Goal: Consume media (video, audio): Consume media (video, audio)

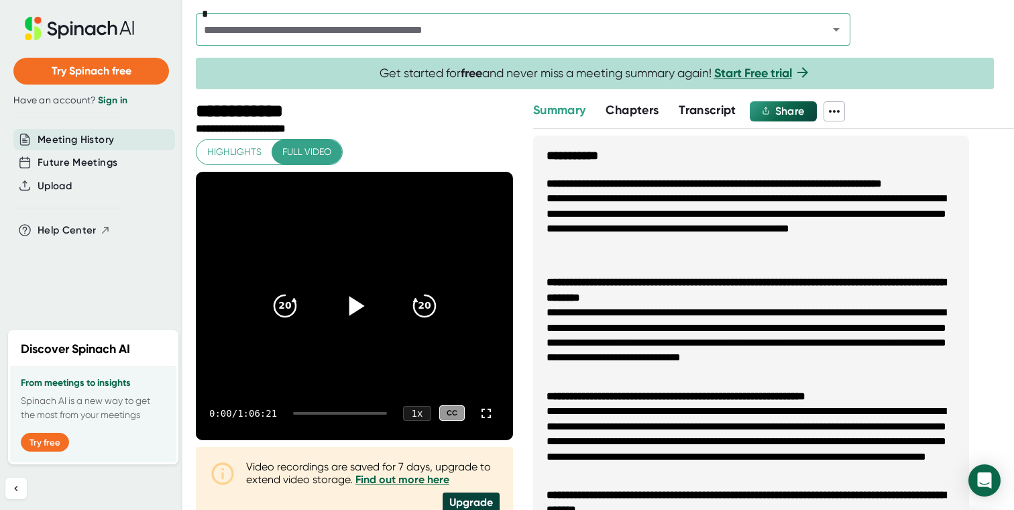
click at [332, 311] on div at bounding box center [355, 306] width 56 height 56
click at [473, 411] on div at bounding box center [486, 413] width 27 height 27
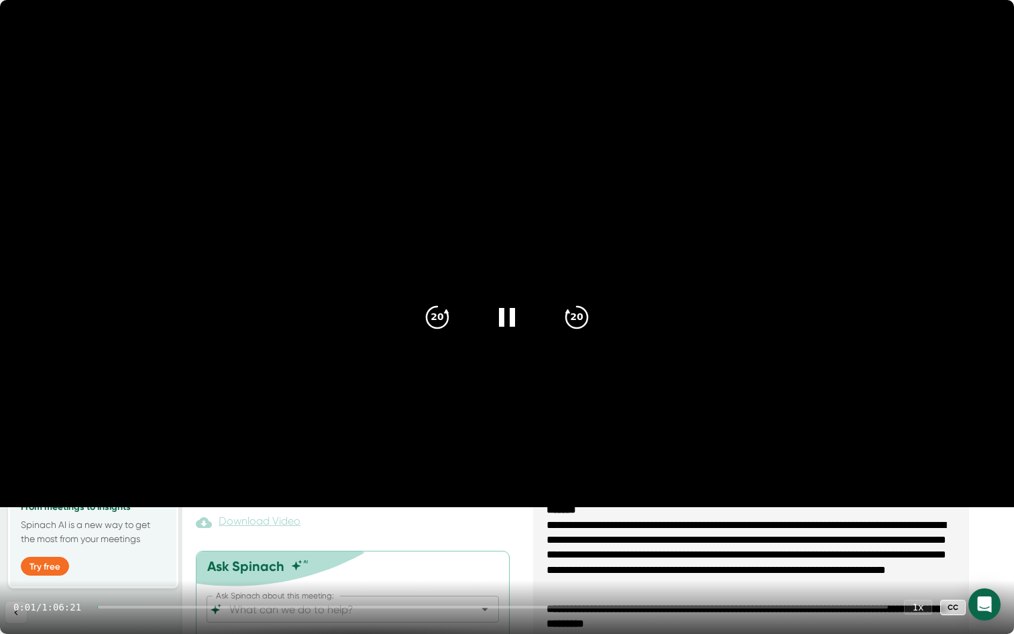
click at [131, 509] on div "0:01 / 1:06:21 1 x CC" at bounding box center [507, 607] width 1014 height 54
click at [126, 509] on div at bounding box center [492, 607] width 791 height 3
click at [165, 509] on div at bounding box center [492, 607] width 791 height 3
click at [209, 509] on div "4:48 / 1:06:21 1 x CC" at bounding box center [507, 607] width 1014 height 54
click at [221, 509] on div at bounding box center [492, 607] width 791 height 3
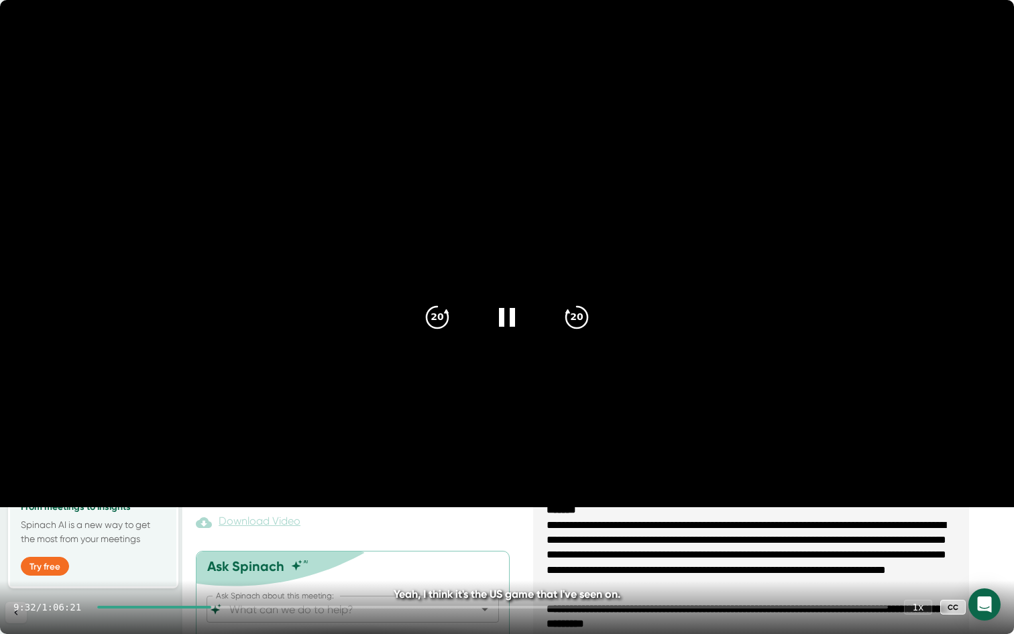
click at [240, 509] on div at bounding box center [492, 607] width 791 height 3
click at [263, 509] on div at bounding box center [495, 607] width 785 height 3
click at [308, 509] on div at bounding box center [495, 607] width 785 height 3
click at [343, 509] on div at bounding box center [495, 607] width 785 height 3
click at [375, 509] on div at bounding box center [495, 607] width 785 height 3
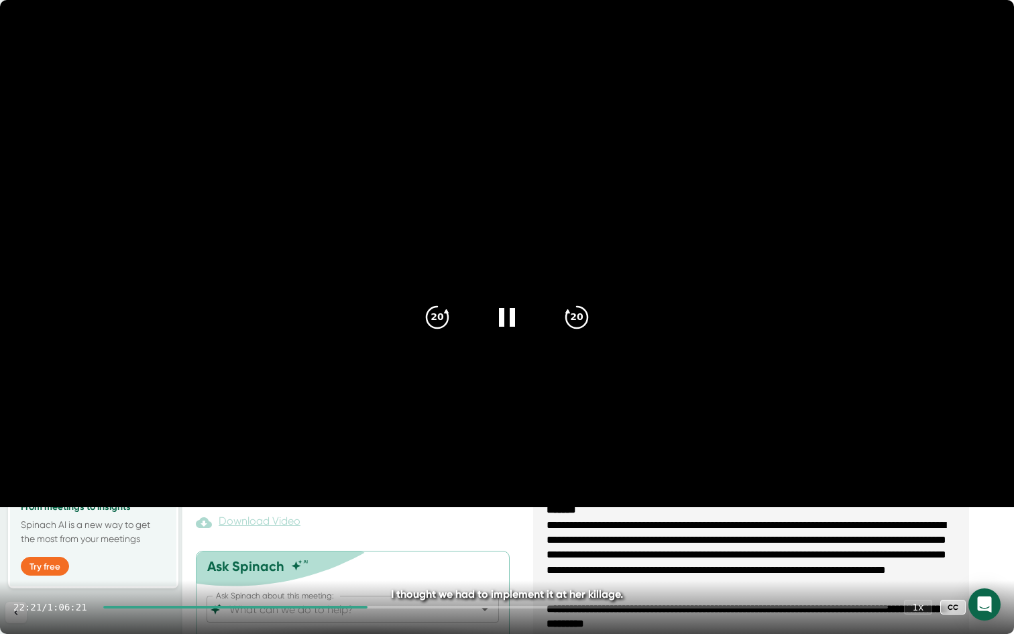
click at [407, 509] on div "22:21 / 1:06:21 1 x CC" at bounding box center [507, 607] width 1014 height 54
click at [393, 509] on div at bounding box center [495, 607] width 785 height 3
click at [427, 509] on div at bounding box center [495, 607] width 785 height 3
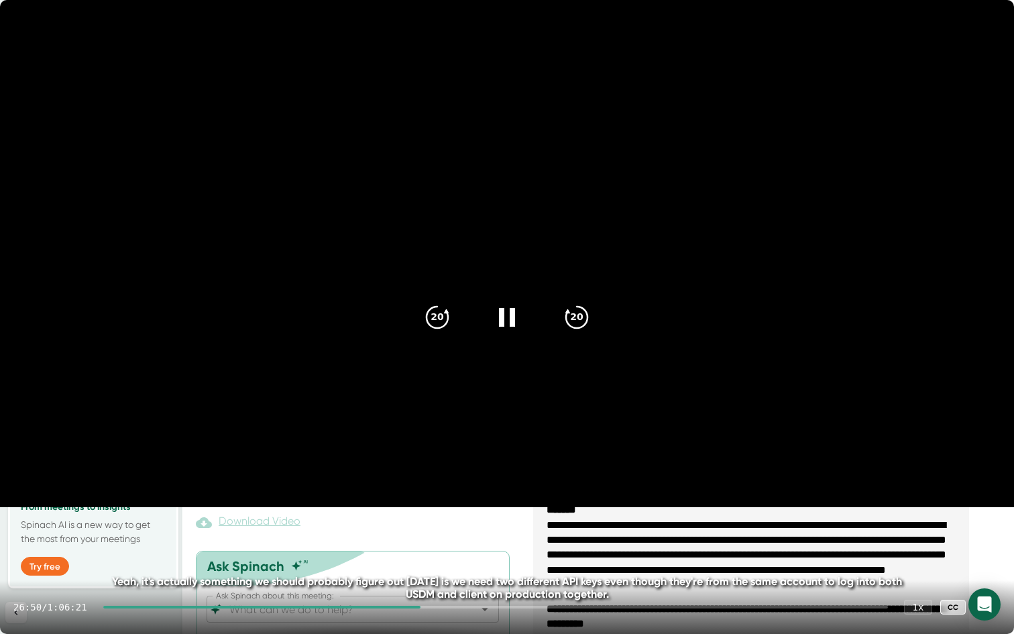
click at [472, 509] on div "26:50 / 1:06:21 1 x CC" at bounding box center [507, 607] width 1014 height 54
click at [504, 509] on div "26:51 / 1:06:21 1 x CC" at bounding box center [507, 607] width 1014 height 54
click at [466, 509] on div at bounding box center [495, 607] width 785 height 3
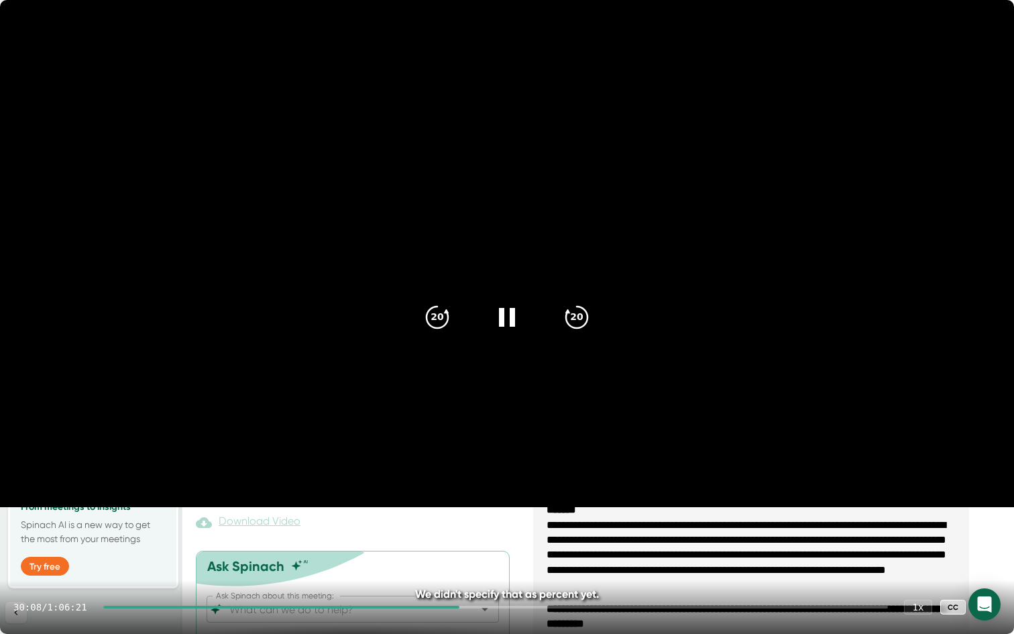
click at [510, 509] on div "30:08 / 1:06:21 1 x CC" at bounding box center [507, 607] width 1014 height 54
click at [501, 509] on div "30:08 / 1:06:21 1 x CC" at bounding box center [507, 607] width 1014 height 54
click at [498, 509] on div at bounding box center [495, 607] width 785 height 3
click at [539, 509] on div "32:53 / 1:06:21 1 x CC" at bounding box center [507, 607] width 1014 height 54
click at [540, 509] on div at bounding box center [495, 607] width 785 height 3
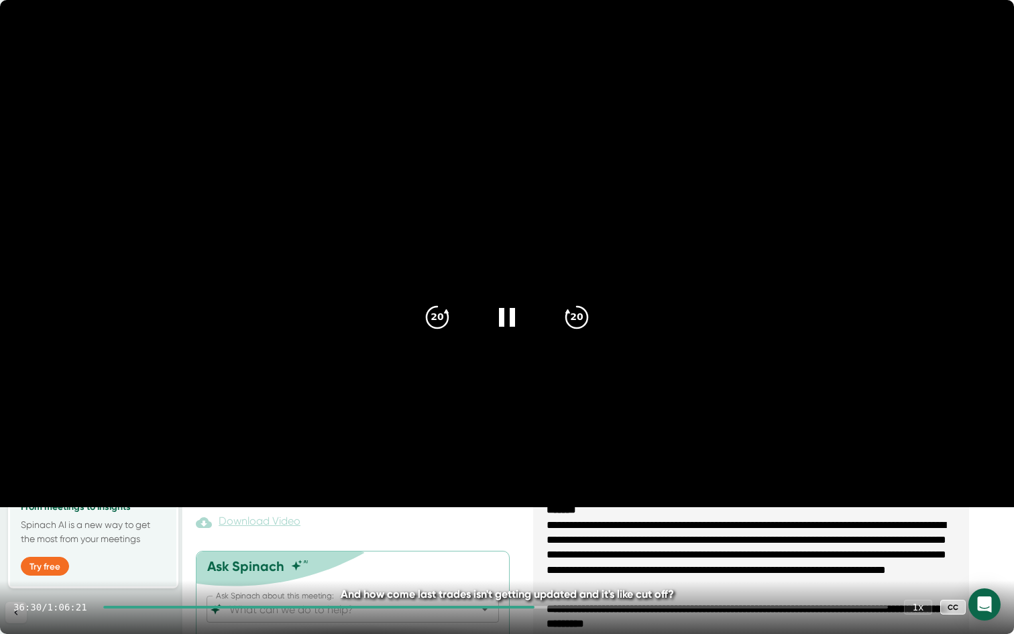
click at [586, 509] on div at bounding box center [495, 607] width 785 height 3
click at [511, 509] on div at bounding box center [342, 607] width 479 height 3
click at [539, 509] on div at bounding box center [495, 607] width 785 height 3
click at [582, 509] on div at bounding box center [495, 607] width 785 height 3
click at [615, 509] on div "40:08 / 1:06:21 1 x CC" at bounding box center [507, 607] width 1014 height 54
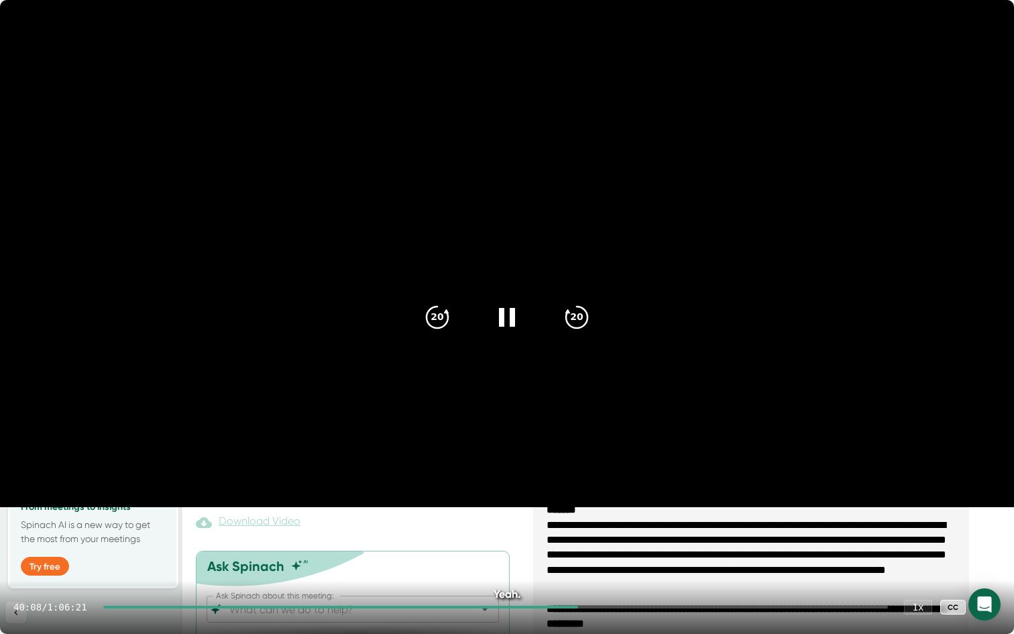
click at [594, 509] on div "40:08 / 1:06:21 1 x CC" at bounding box center [507, 607] width 1014 height 54
click at [594, 509] on div at bounding box center [495, 607] width 785 height 3
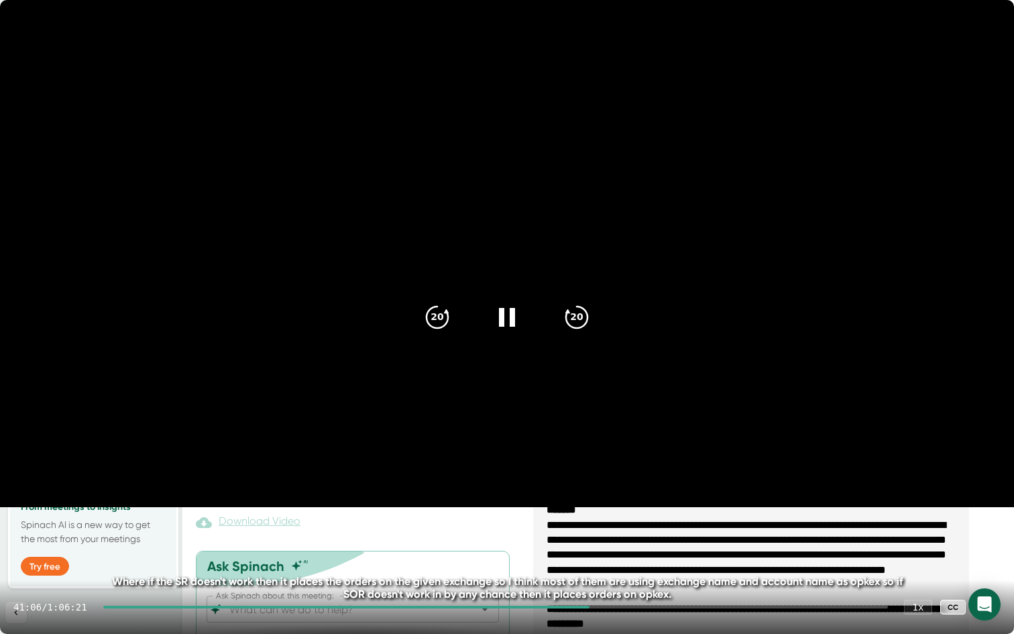
click at [615, 509] on div "41:06 / 1:06:21 1 x CC" at bounding box center [507, 607] width 1014 height 54
click at [617, 509] on div at bounding box center [495, 607] width 785 height 3
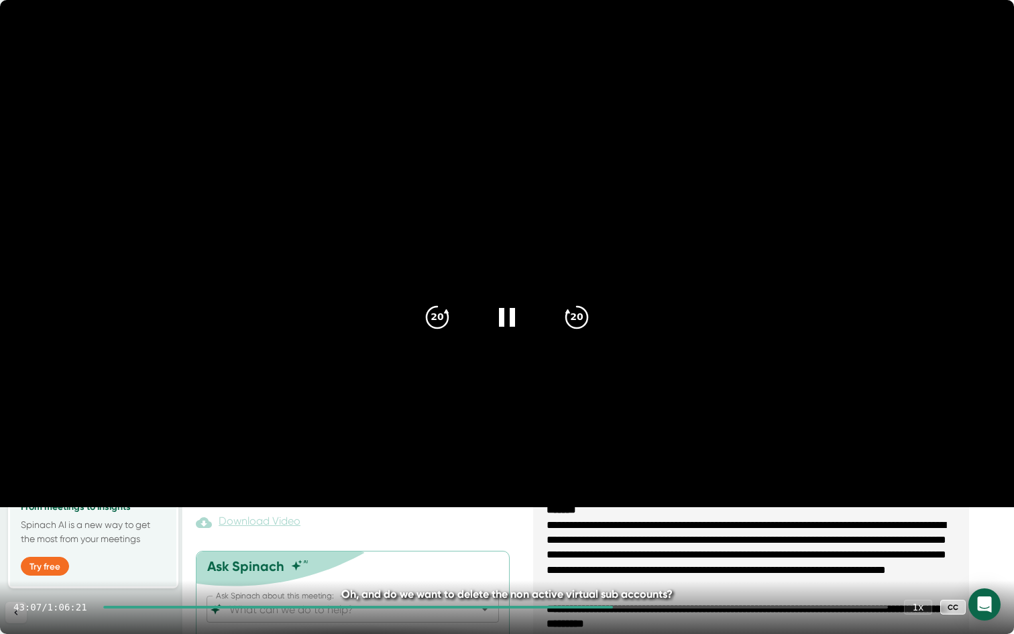
click at [630, 509] on div at bounding box center [495, 607] width 785 height 3
click at [649, 509] on div at bounding box center [495, 607] width 785 height 3
click at [673, 509] on div at bounding box center [495, 607] width 785 height 3
click at [451, 509] on div "47:54 / 1:06:21 1 x CC" at bounding box center [507, 607] width 1014 height 54
click at [425, 509] on div at bounding box center [386, 607] width 567 height 3
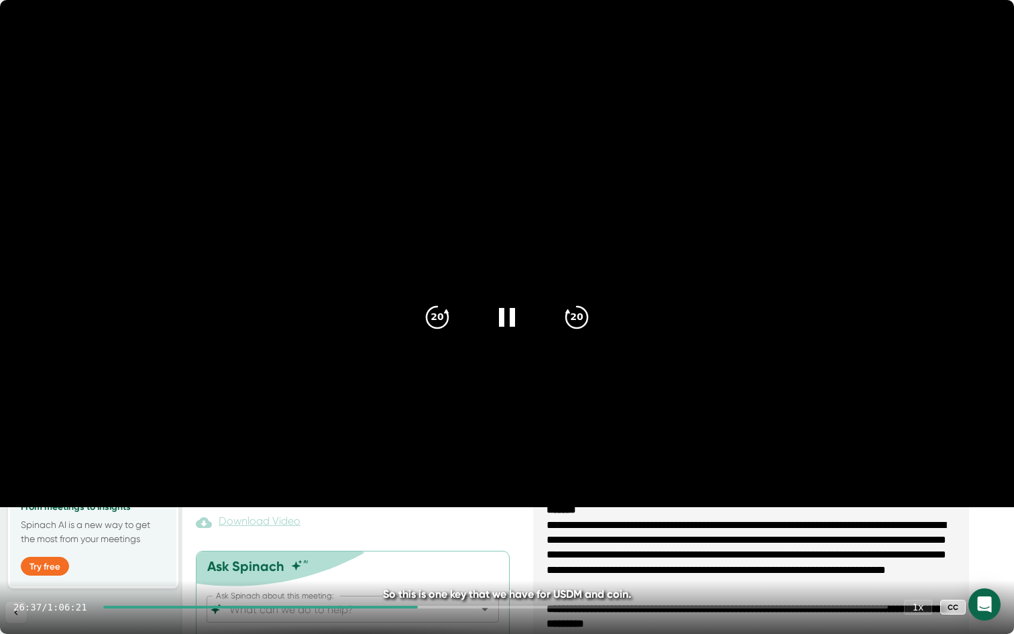
click at [203, 509] on div at bounding box center [260, 607] width 315 height 3
click at [209, 509] on div at bounding box center [492, 607] width 791 height 3
click at [216, 509] on div at bounding box center [492, 607] width 791 height 3
click at [222, 509] on div at bounding box center [492, 607] width 791 height 3
click at [230, 509] on div at bounding box center [492, 607] width 791 height 3
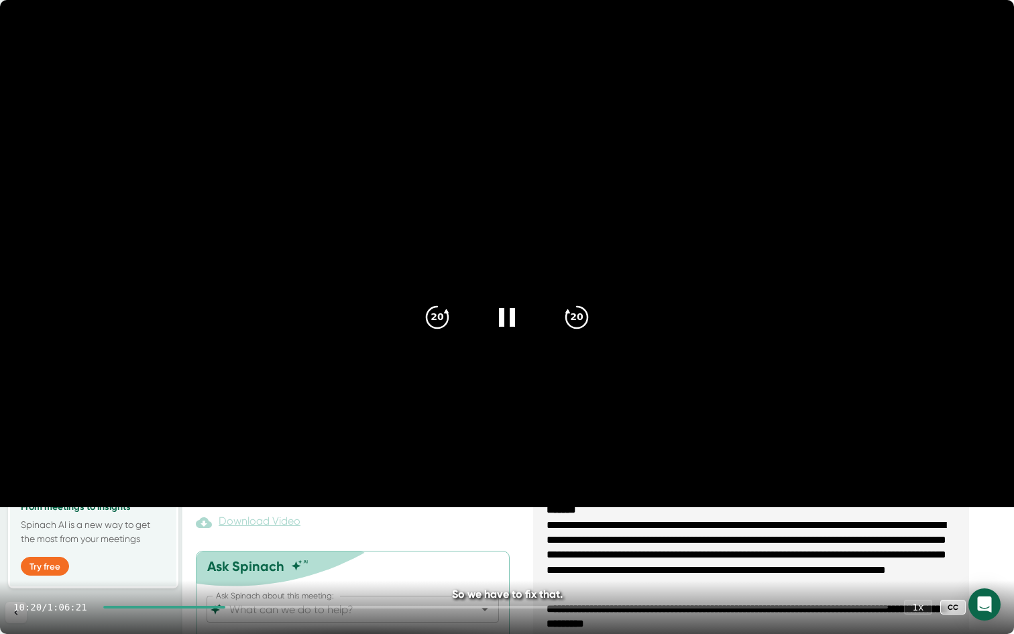
click at [236, 509] on div at bounding box center [495, 607] width 785 height 3
click at [253, 509] on div at bounding box center [495, 607] width 785 height 3
click at [264, 509] on div at bounding box center [495, 607] width 785 height 3
click at [269, 509] on div at bounding box center [495, 607] width 785 height 3
click at [281, 509] on div at bounding box center [495, 607] width 785 height 3
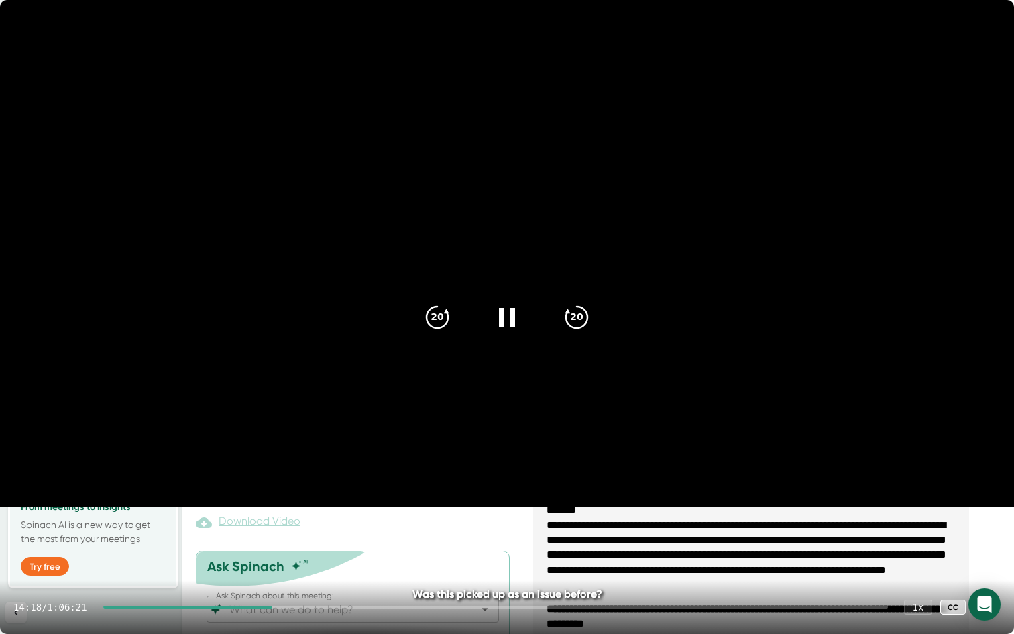
click at [292, 509] on div "14:18 / 1:06:21 1 x CC" at bounding box center [507, 607] width 1014 height 54
click at [292, 509] on div at bounding box center [495, 607] width 785 height 3
click at [305, 509] on div at bounding box center [495, 607] width 785 height 3
click at [315, 509] on div at bounding box center [495, 607] width 785 height 3
click at [321, 509] on div at bounding box center [495, 607] width 785 height 3
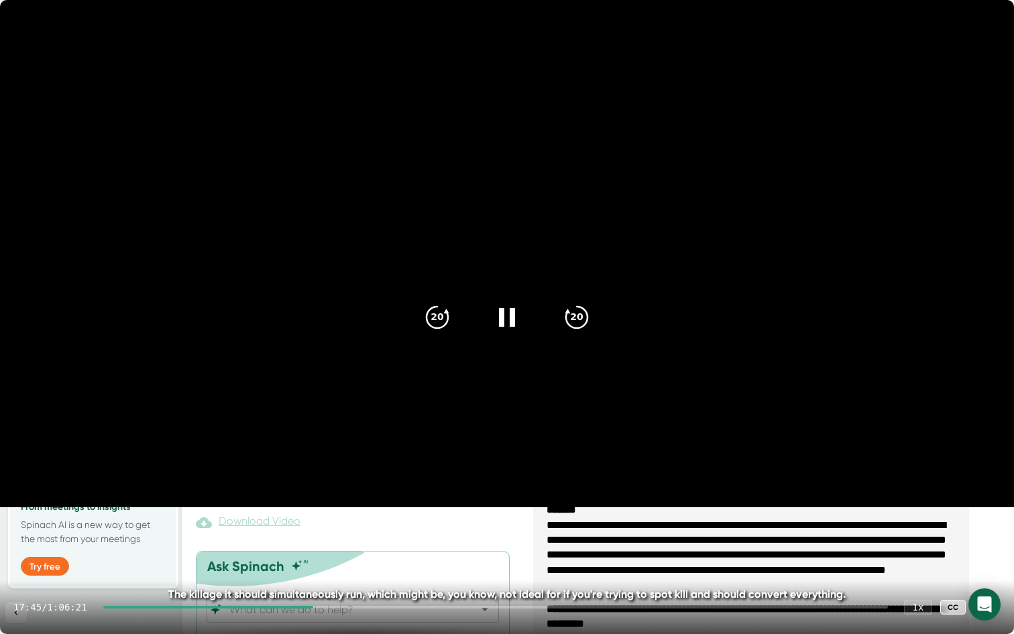
click at [340, 509] on div at bounding box center [495, 607] width 785 height 3
click at [354, 509] on div "19:21 / 1:06:21 1 x CC" at bounding box center [507, 607] width 1014 height 54
click at [356, 509] on div "19:22 / 1:06:21 1 x CC" at bounding box center [507, 607] width 1014 height 54
click at [349, 509] on div "19:23 / 1:06:21 1 x CC" at bounding box center [507, 607] width 1014 height 54
click at [351, 509] on div at bounding box center [495, 607] width 785 height 3
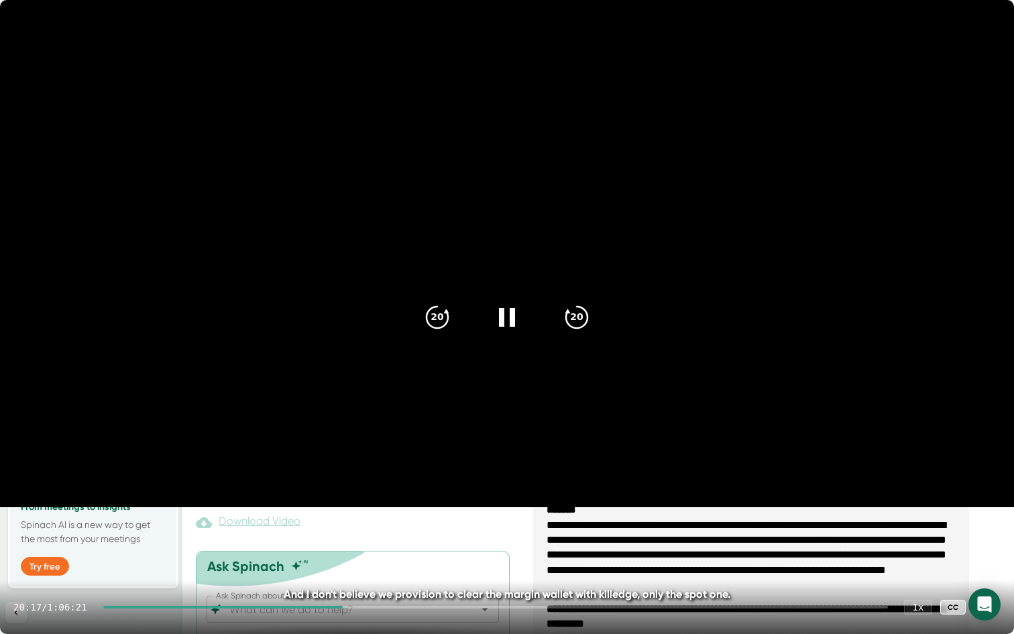
click at [359, 509] on div at bounding box center [495, 607] width 785 height 3
click at [367, 509] on div at bounding box center [495, 607] width 785 height 3
click at [382, 509] on div at bounding box center [495, 607] width 785 height 3
click at [394, 509] on div at bounding box center [495, 607] width 785 height 3
click at [405, 509] on div at bounding box center [495, 607] width 785 height 3
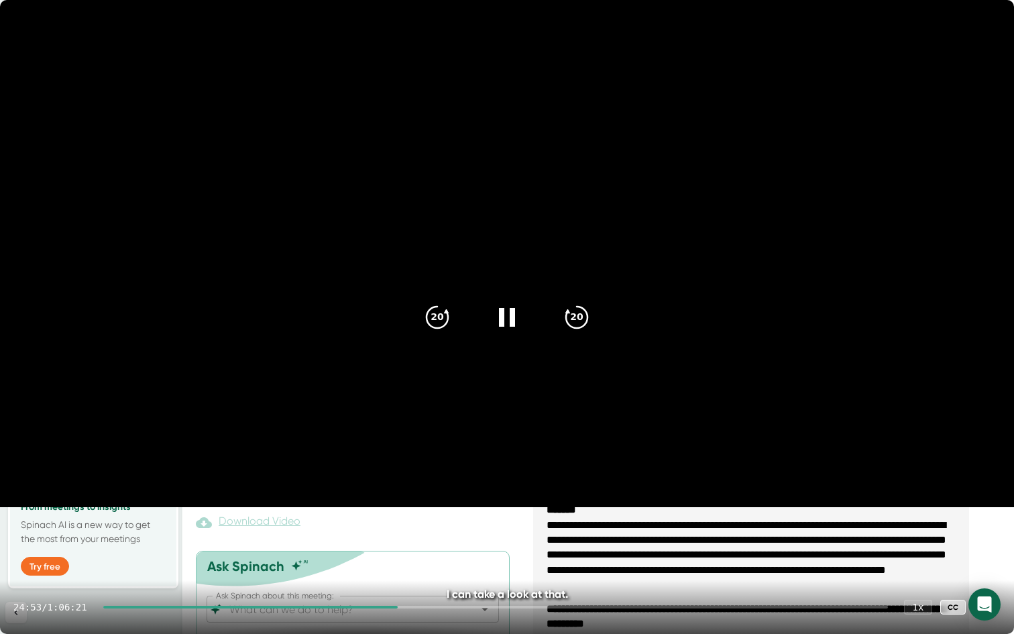
click at [421, 509] on div "24:53 / 1:06:21 1 x CC" at bounding box center [507, 607] width 1014 height 54
click at [416, 509] on div at bounding box center [495, 607] width 785 height 3
click at [429, 509] on div at bounding box center [495, 607] width 785 height 3
click at [443, 509] on div at bounding box center [495, 607] width 785 height 3
click at [454, 509] on div at bounding box center [495, 607] width 785 height 3
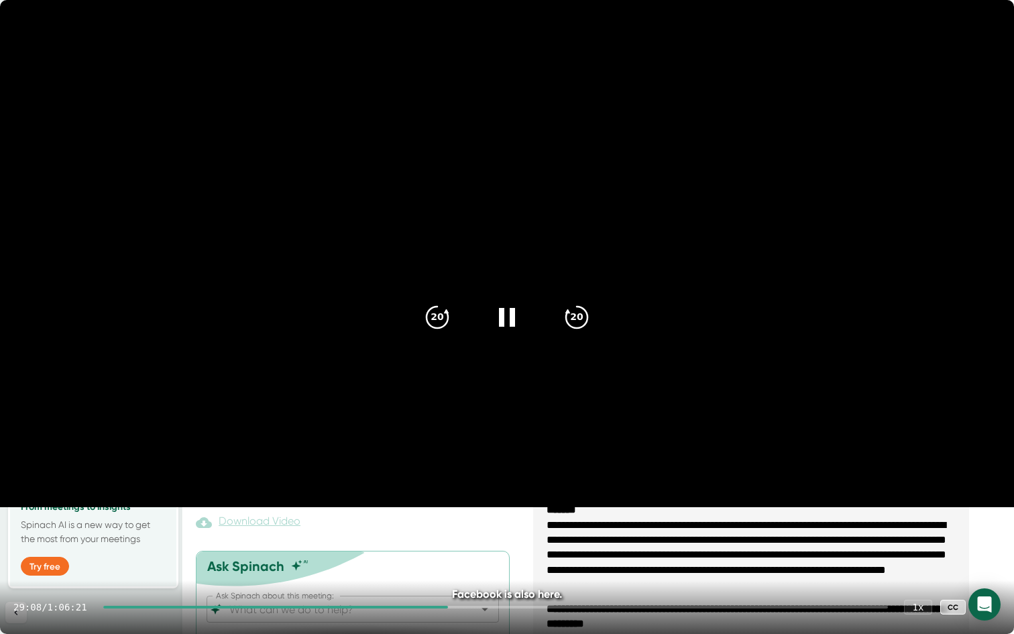
click at [471, 509] on div "29:08 / 1:06:21 1 x CC" at bounding box center [507, 607] width 1014 height 54
click at [465, 509] on div at bounding box center [495, 607] width 785 height 3
click at [478, 509] on div at bounding box center [495, 607] width 785 height 3
click at [491, 509] on div at bounding box center [495, 607] width 785 height 3
click at [501, 509] on div at bounding box center [495, 607] width 785 height 3
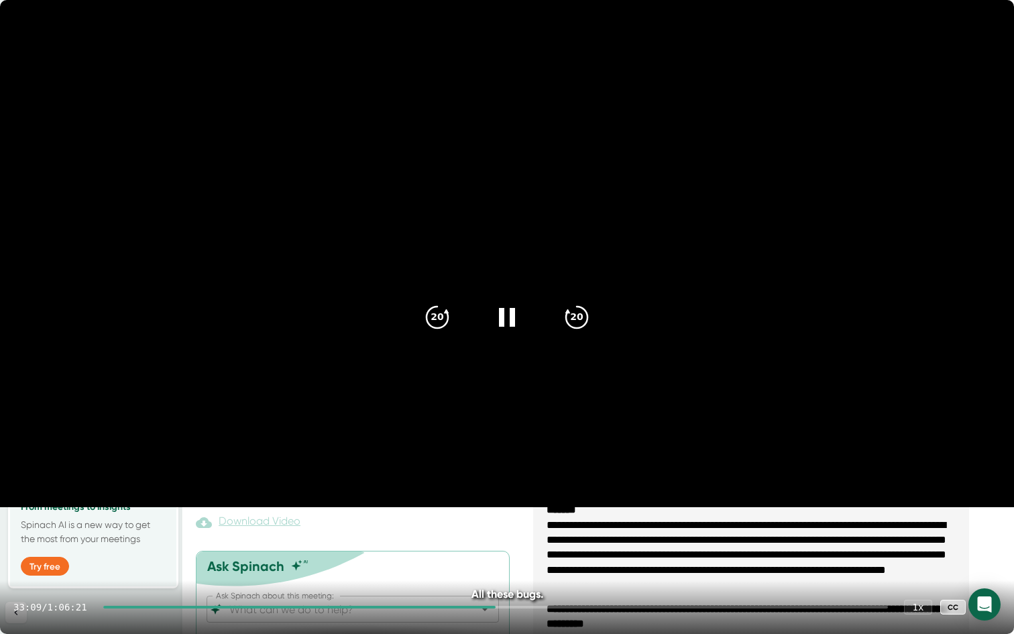
click at [513, 509] on div at bounding box center [495, 607] width 785 height 3
click at [526, 509] on div at bounding box center [495, 607] width 785 height 3
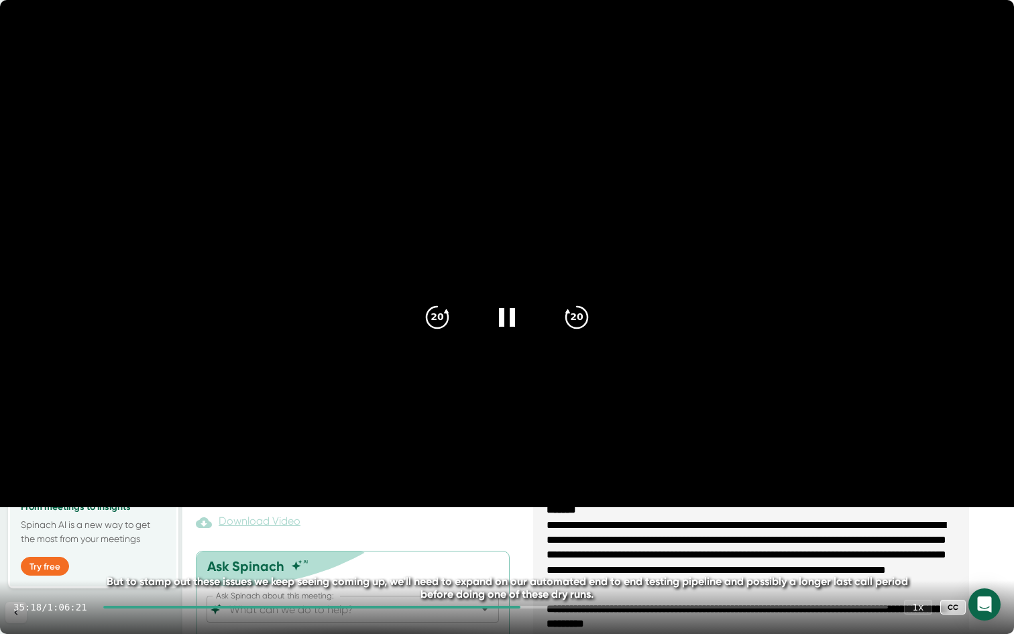
click at [538, 509] on div at bounding box center [495, 607] width 785 height 3
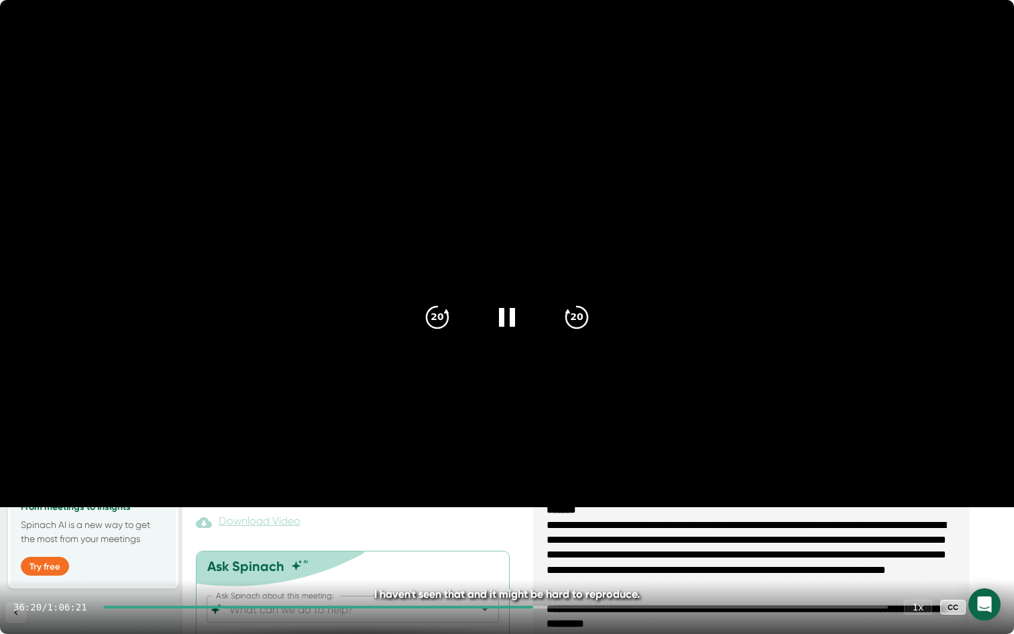
click at [357, 509] on div at bounding box center [318, 607] width 430 height 3
click at [365, 509] on div at bounding box center [495, 607] width 785 height 3
click at [374, 509] on div "21:29 / 1:06:21 1 x CC" at bounding box center [507, 607] width 1014 height 54
click at [369, 509] on div at bounding box center [495, 607] width 785 height 3
click at [303, 509] on div "21:51 / 1:06:21 1 x CC" at bounding box center [507, 607] width 1014 height 54
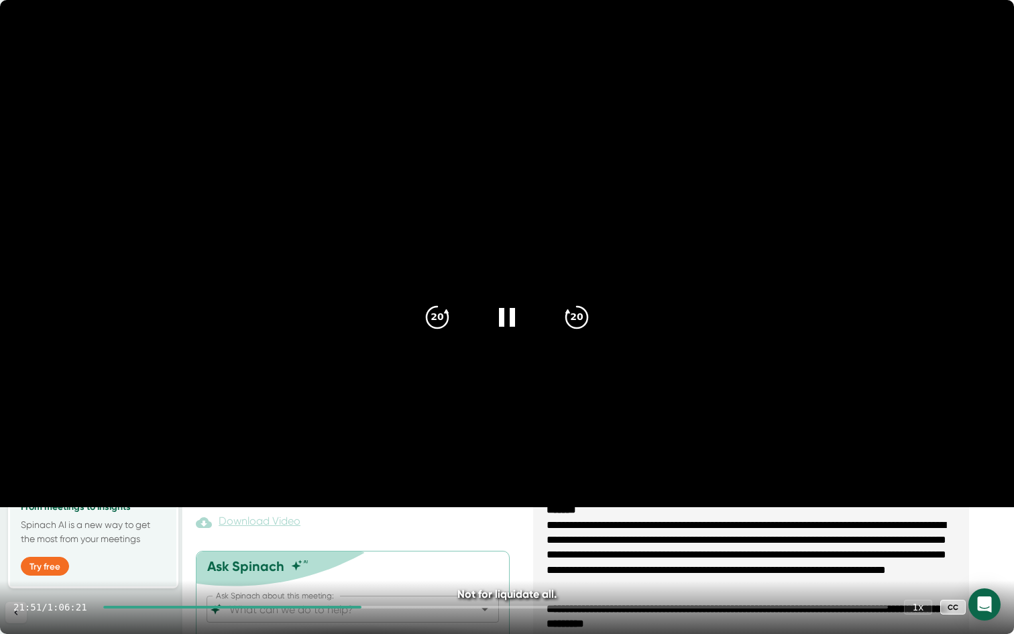
click at [304, 509] on div at bounding box center [232, 607] width 259 height 3
click at [284, 509] on div at bounding box center [199, 607] width 193 height 3
click at [289, 509] on div "14:38 / 1:06:21 1 x CC" at bounding box center [507, 607] width 1014 height 54
click at [299, 509] on div at bounding box center [495, 607] width 785 height 3
click at [303, 509] on div at bounding box center [495, 607] width 785 height 3
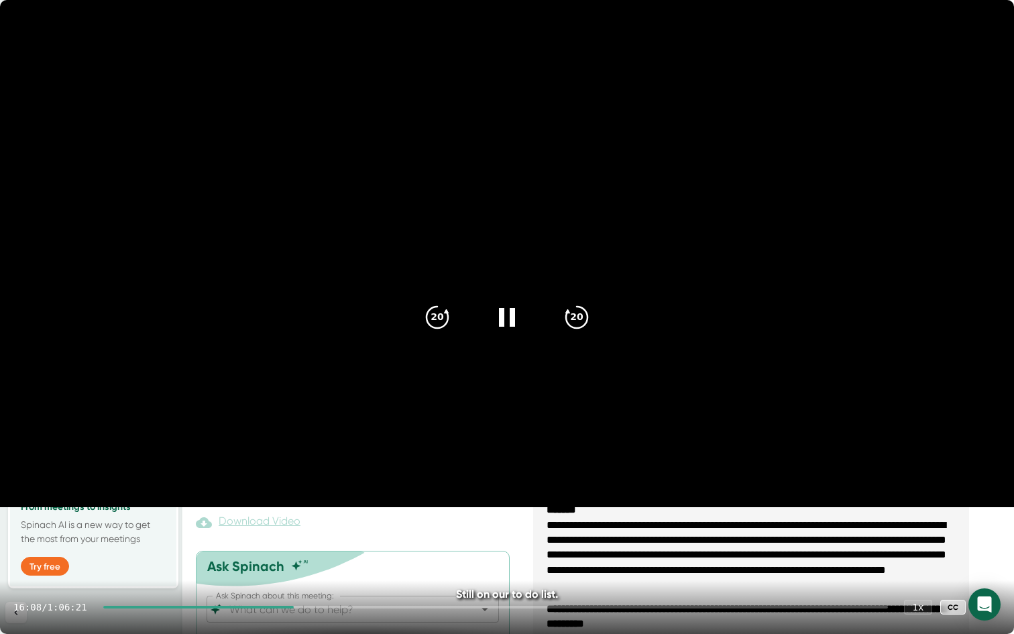
click at [310, 509] on div at bounding box center [495, 607] width 785 height 3
click at [317, 509] on div at bounding box center [495, 607] width 785 height 3
click at [321, 509] on div at bounding box center [495, 607] width 785 height 3
click at [325, 509] on div at bounding box center [495, 607] width 785 height 3
click at [329, 509] on div at bounding box center [495, 607] width 785 height 3
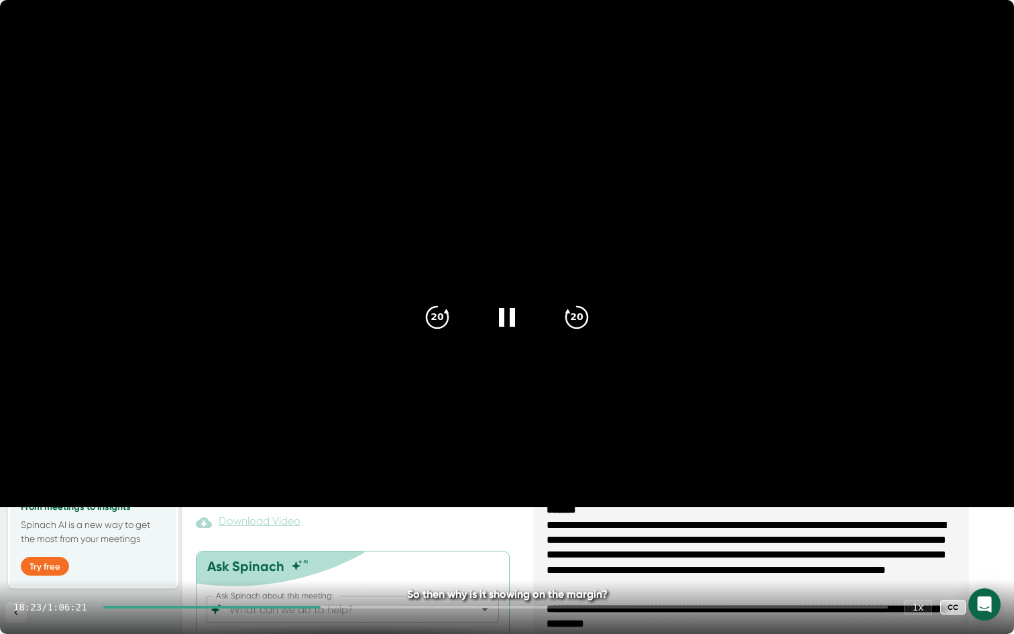
click at [331, 509] on div at bounding box center [495, 607] width 785 height 3
click at [337, 509] on div at bounding box center [495, 607] width 785 height 3
click at [341, 509] on div at bounding box center [495, 607] width 785 height 3
click at [345, 509] on div at bounding box center [495, 607] width 785 height 3
click at [350, 509] on div at bounding box center [495, 607] width 785 height 3
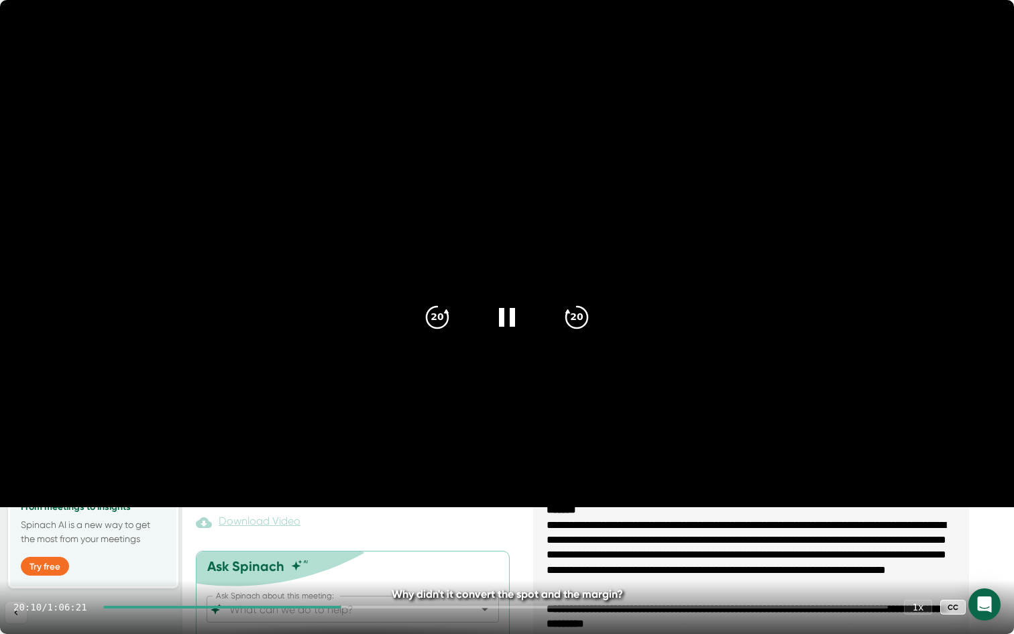
click at [356, 509] on div "20:10 / 1:06:21 1 x CC" at bounding box center [507, 607] width 1014 height 54
click at [356, 509] on div at bounding box center [495, 607] width 785 height 3
click at [366, 509] on div at bounding box center [495, 607] width 785 height 3
click at [372, 509] on div at bounding box center [495, 607] width 785 height 3
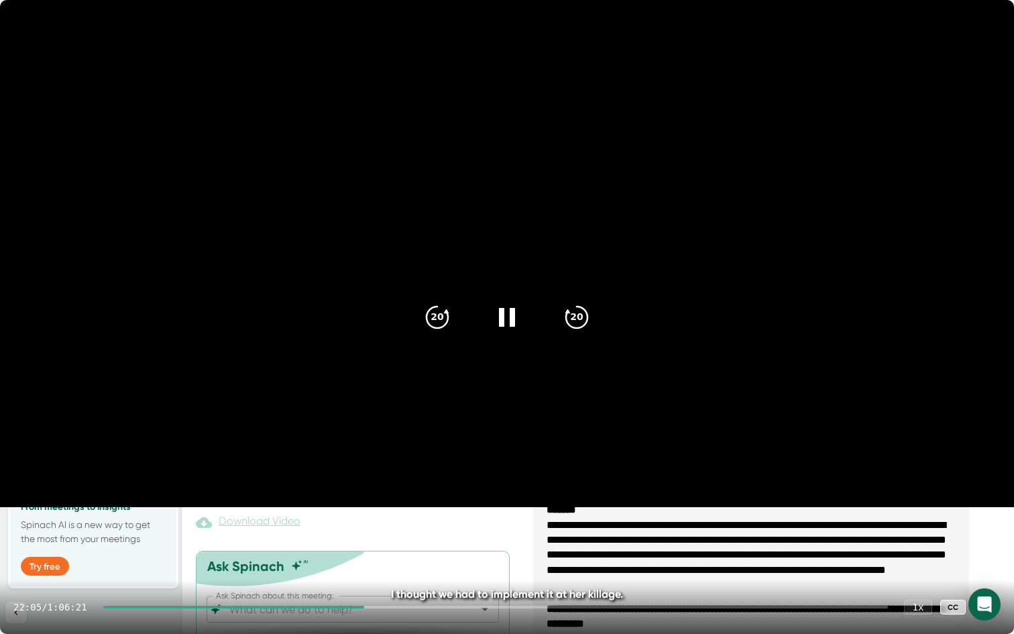
click at [376, 509] on div at bounding box center [495, 607] width 785 height 3
click at [380, 509] on div at bounding box center [495, 607] width 785 height 3
click at [384, 509] on div at bounding box center [495, 607] width 785 height 3
click at [388, 509] on div at bounding box center [495, 607] width 785 height 3
click at [392, 509] on div at bounding box center [495, 607] width 785 height 3
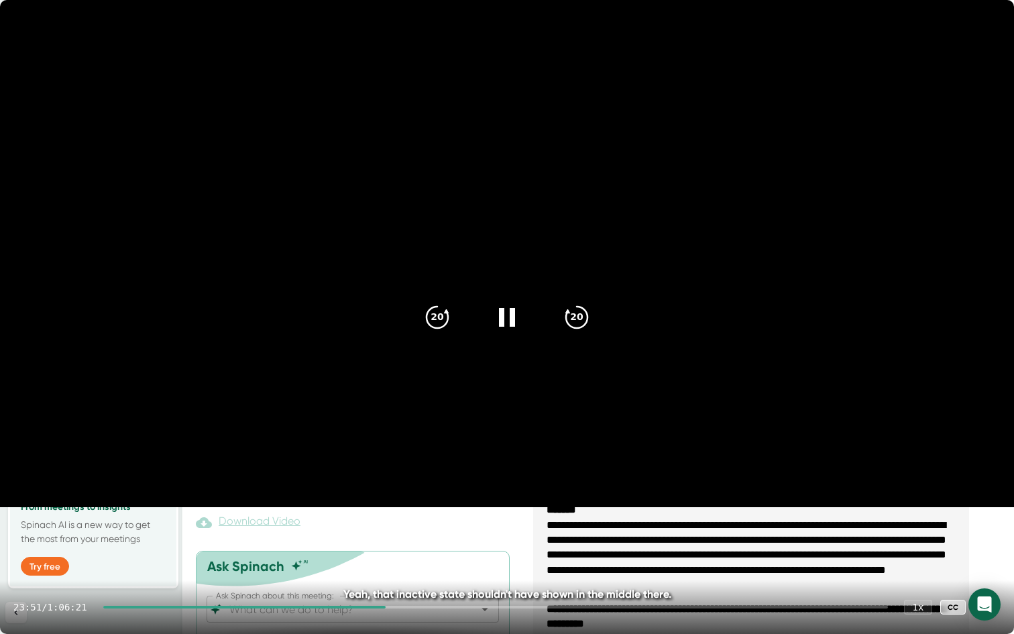
click at [394, 509] on div at bounding box center [495, 607] width 785 height 3
click at [396, 509] on div at bounding box center [495, 607] width 785 height 3
click at [399, 509] on div at bounding box center [495, 607] width 785 height 3
click at [400, 509] on div at bounding box center [495, 607] width 785 height 3
click at [404, 509] on div at bounding box center [495, 607] width 785 height 3
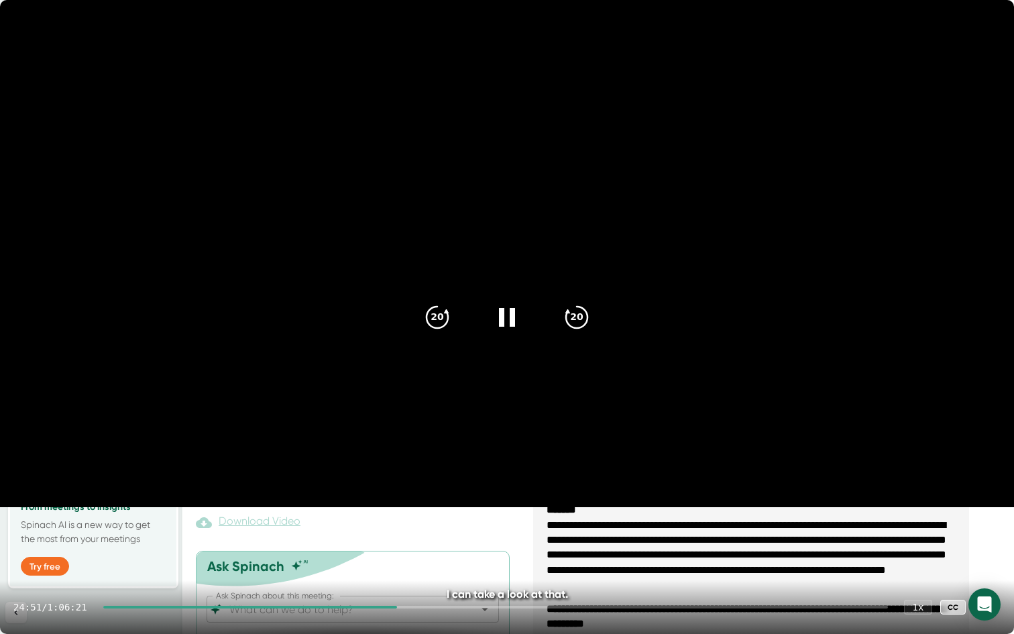
click at [411, 509] on div at bounding box center [495, 607] width 785 height 3
click at [415, 509] on div at bounding box center [495, 607] width 785 height 3
click at [420, 509] on div at bounding box center [495, 607] width 785 height 3
click at [423, 509] on div at bounding box center [495, 607] width 785 height 3
click at [427, 509] on div at bounding box center [495, 607] width 785 height 3
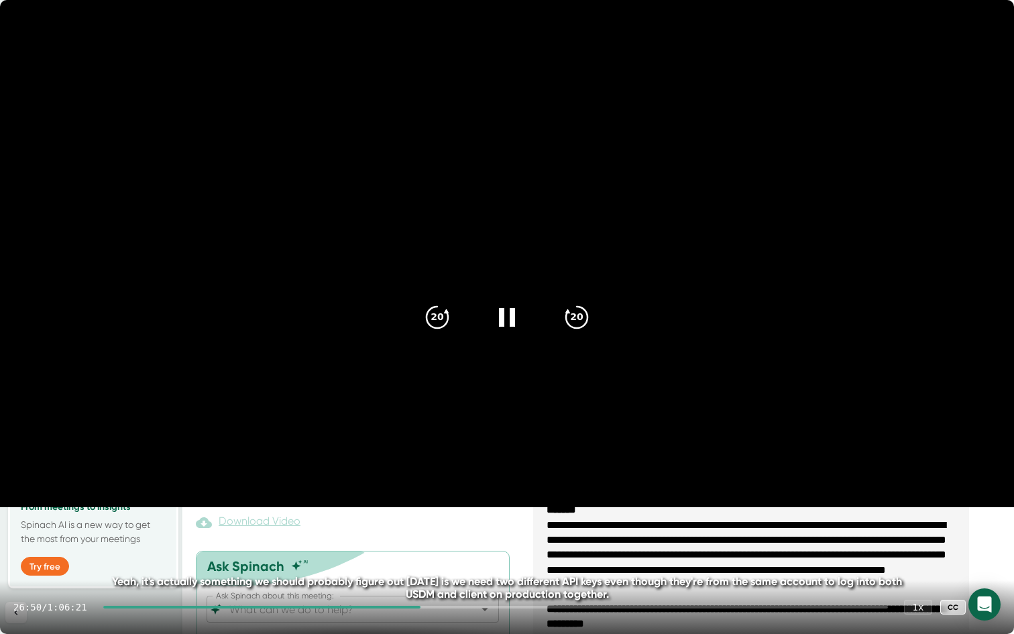
click at [429, 509] on div at bounding box center [495, 607] width 785 height 3
click at [432, 509] on div at bounding box center [495, 607] width 785 height 3
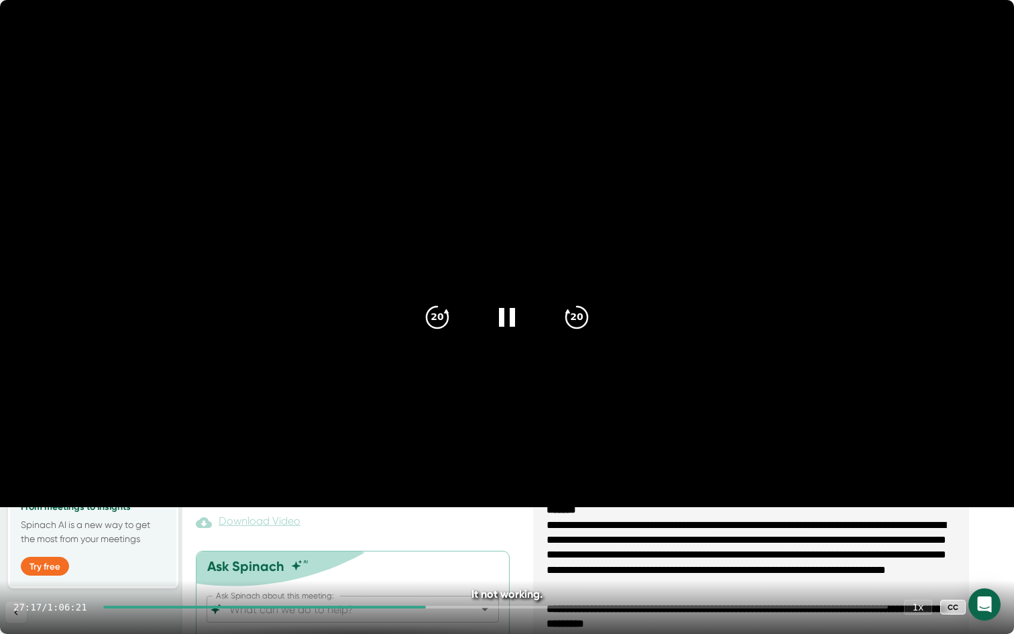
click at [436, 509] on div at bounding box center [495, 607] width 785 height 3
click at [519, 313] on icon at bounding box center [507, 317] width 34 height 34
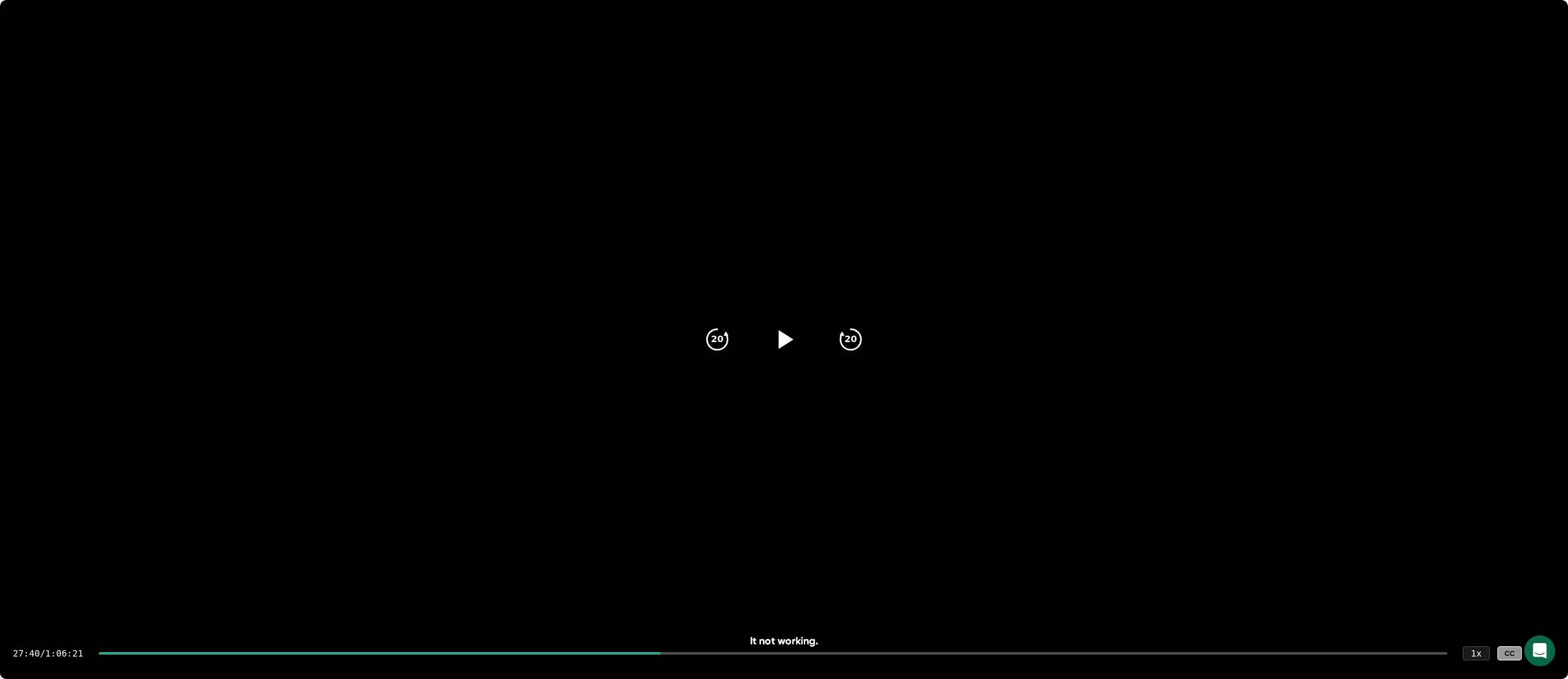
click at [969, 487] on icon at bounding box center [1542, 653] width 15 height 15
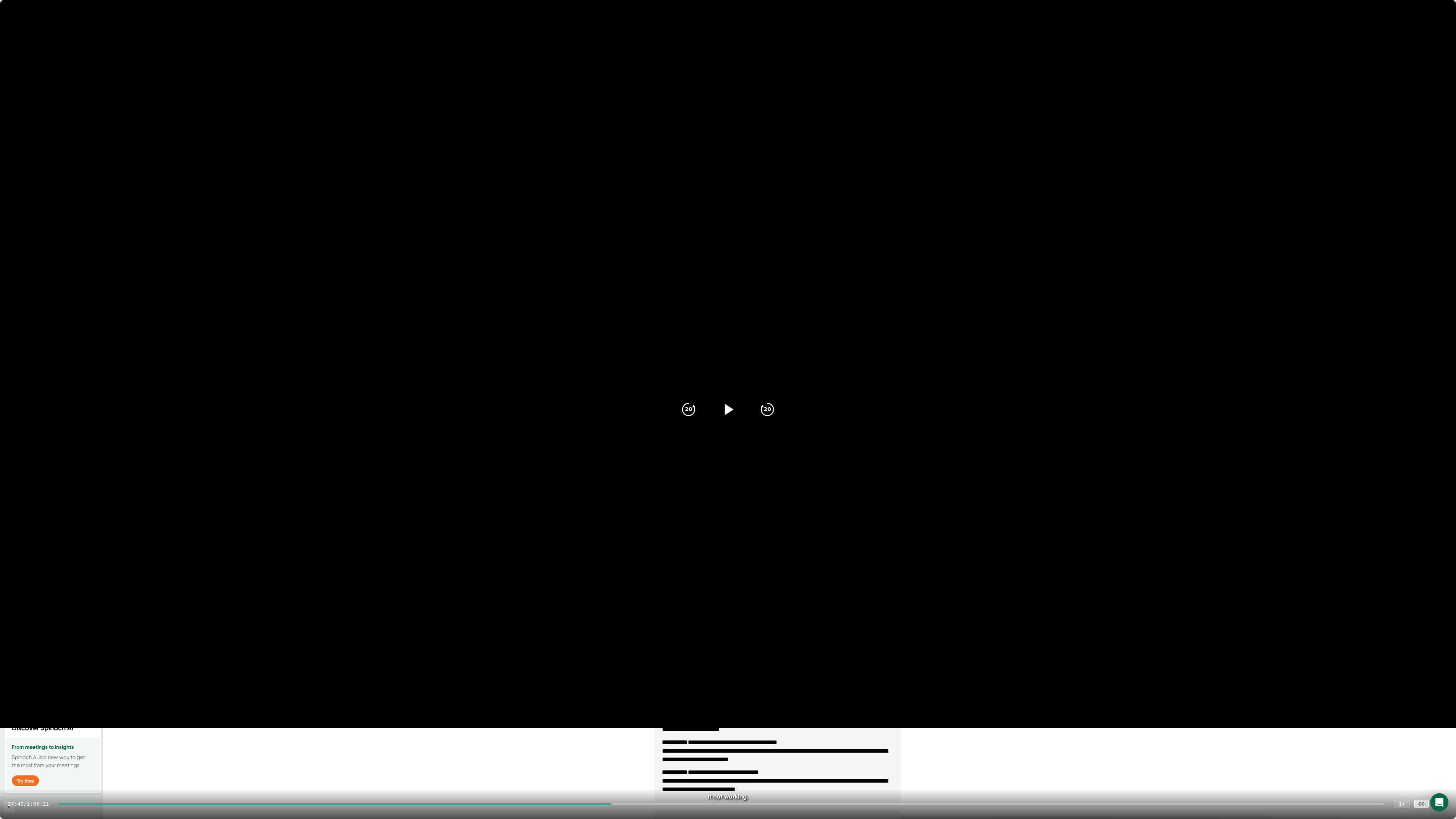
click at [573, 288] on div at bounding box center [335, 804] width 553 height 2
